Goal: Entertainment & Leisure: Consume media (video, audio)

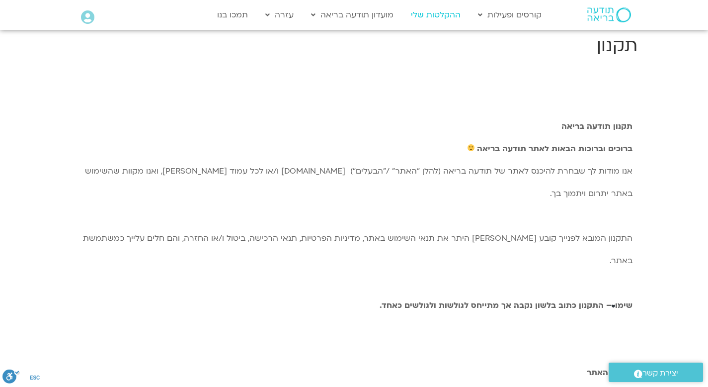
click at [440, 15] on link "ההקלטות שלי" at bounding box center [436, 14] width 60 height 19
click at [433, 15] on link "ההקלטות שלי" at bounding box center [436, 14] width 60 height 19
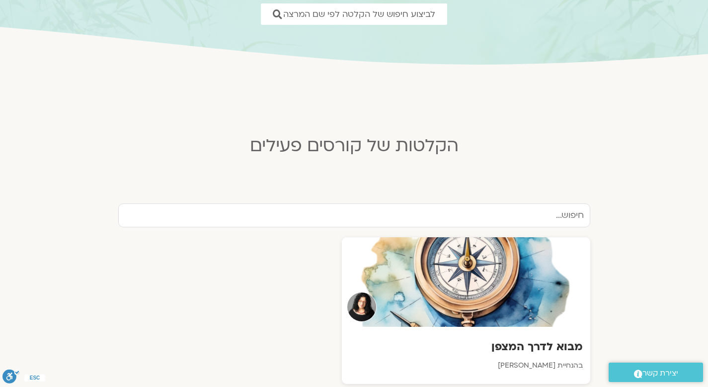
scroll to position [326, 0]
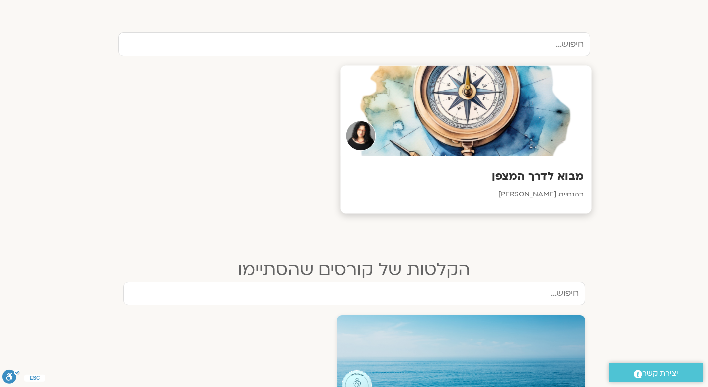
click at [470, 90] on div at bounding box center [466, 111] width 251 height 90
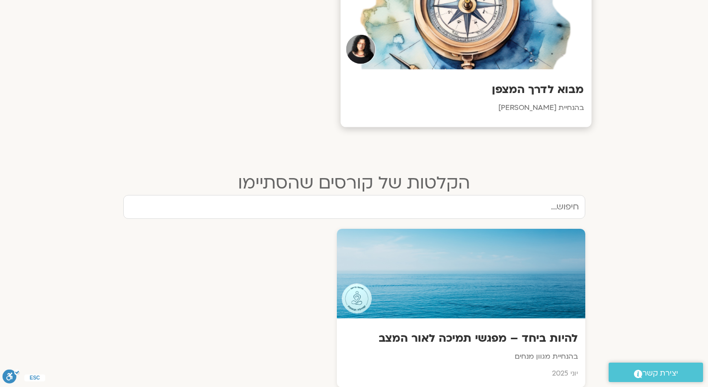
scroll to position [510, 0]
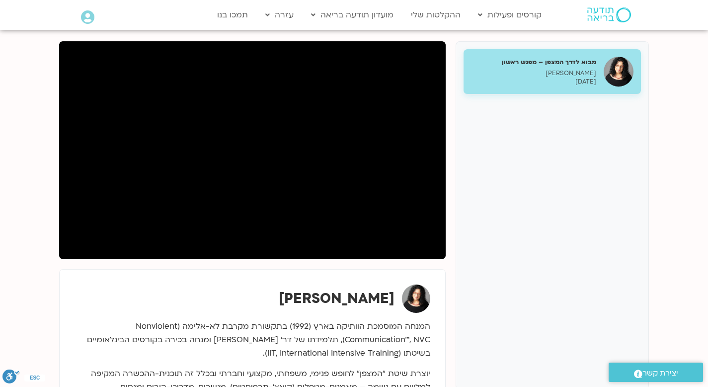
scroll to position [132, 0]
